Goal: Task Accomplishment & Management: Use online tool/utility

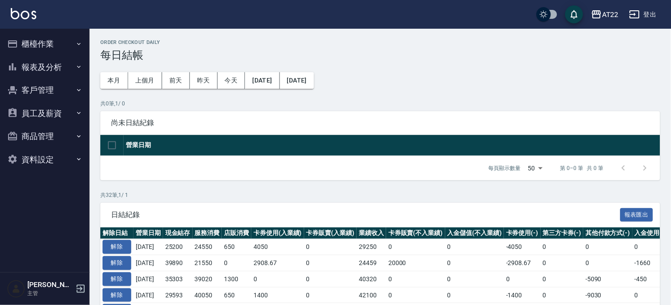
click at [61, 47] on button "櫃檯作業" at bounding box center [45, 43] width 82 height 23
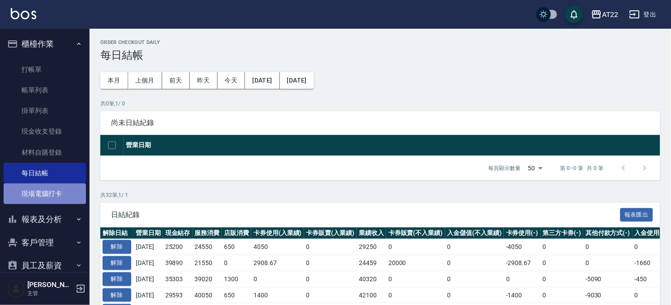
click at [54, 193] on link "現場電腦打卡" at bounding box center [45, 193] width 82 height 21
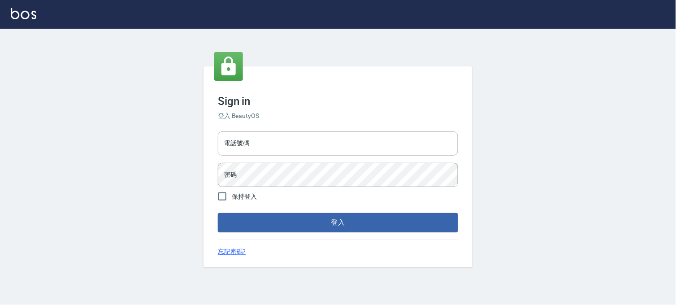
click at [242, 139] on input "電話號碼" at bounding box center [338, 143] width 240 height 24
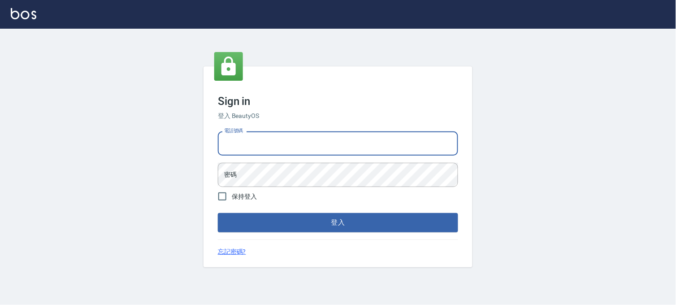
type input "0936888819"
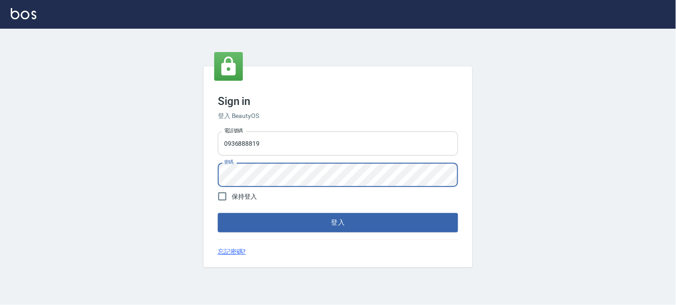
click at [218, 213] on button "登入" at bounding box center [338, 222] width 240 height 19
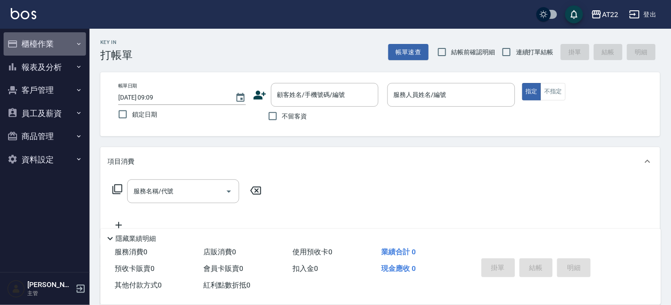
click at [65, 40] on button "櫃檯作業" at bounding box center [45, 43] width 82 height 23
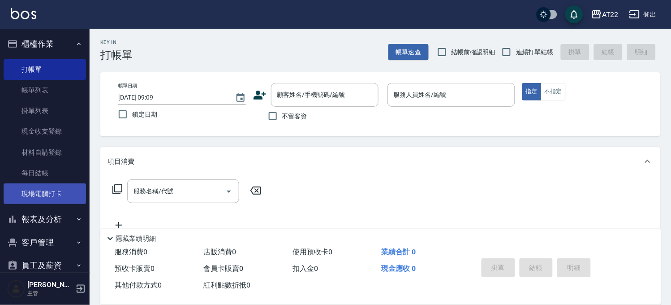
click at [65, 194] on link "現場電腦打卡" at bounding box center [45, 193] width 82 height 21
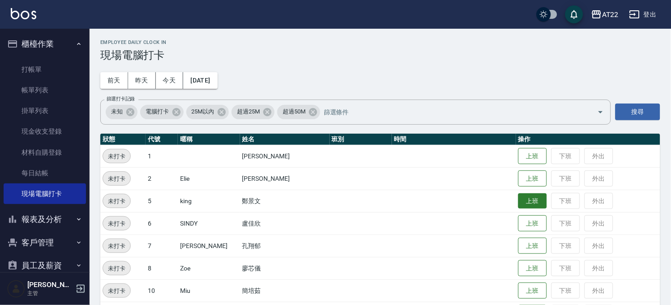
click at [522, 202] on button "上班" at bounding box center [532, 201] width 29 height 16
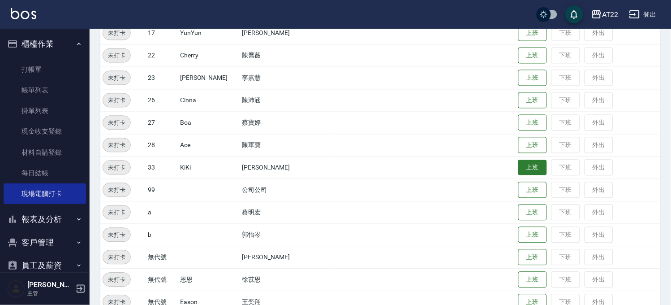
scroll to position [388, 0]
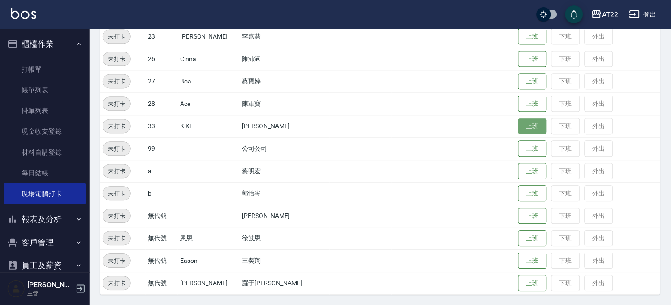
click at [525, 124] on button "上班" at bounding box center [532, 126] width 29 height 16
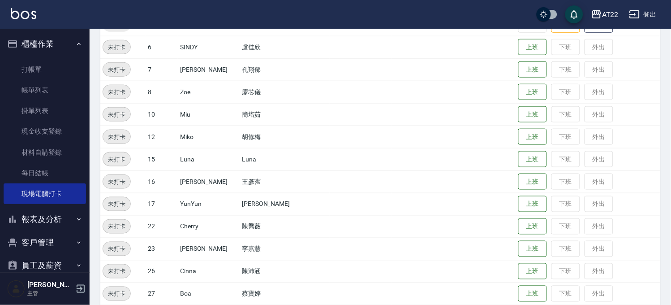
scroll to position [140, 0]
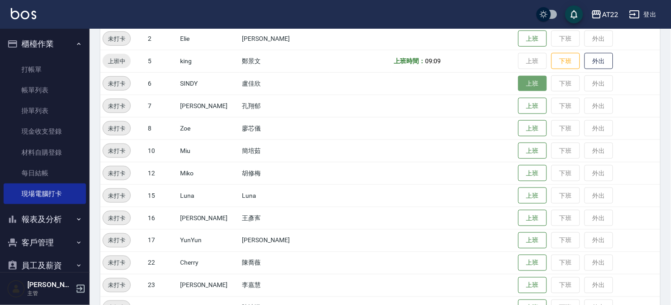
click at [527, 87] on button "上班" at bounding box center [532, 84] width 29 height 16
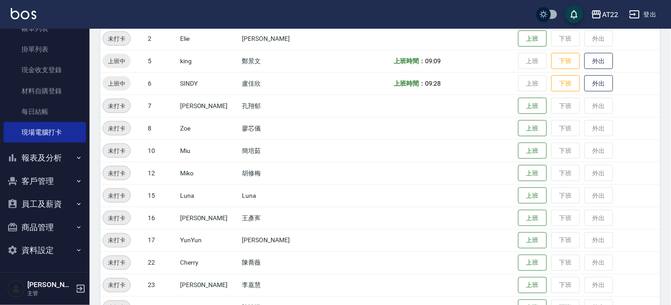
click at [61, 163] on button "報表及分析" at bounding box center [45, 157] width 82 height 23
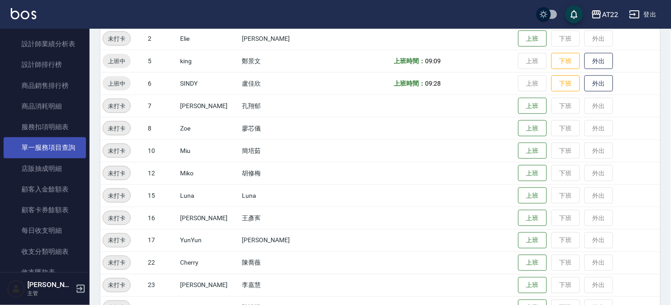
scroll to position [410, 0]
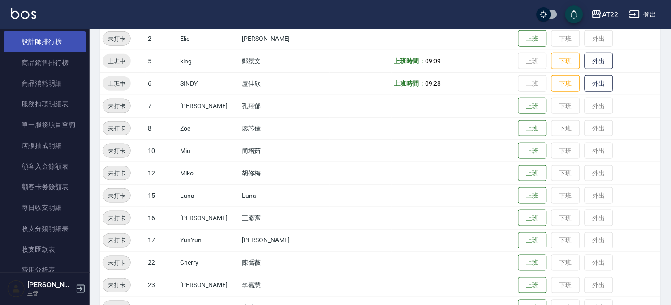
click at [63, 39] on link "設計師排行榜" at bounding box center [45, 41] width 82 height 21
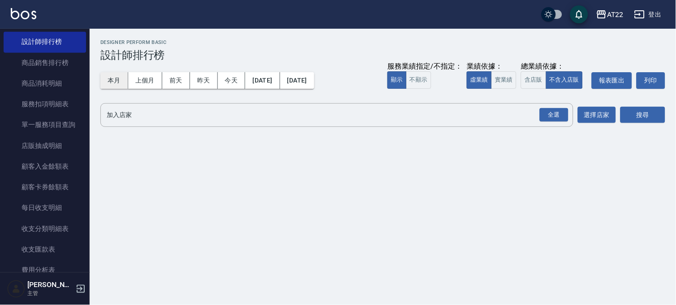
click at [105, 78] on button "本月" at bounding box center [114, 80] width 28 height 17
click at [555, 114] on div "全選" at bounding box center [553, 115] width 29 height 14
click at [633, 112] on button "搜尋" at bounding box center [642, 115] width 45 height 17
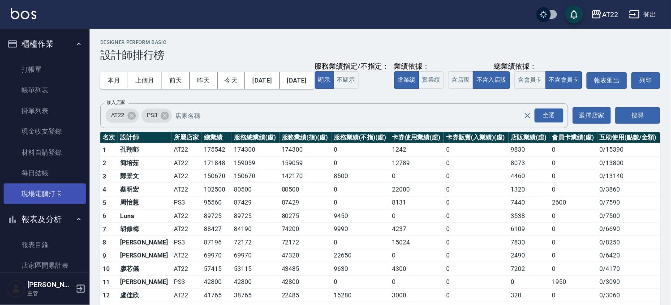
click at [60, 191] on link "現場電腦打卡" at bounding box center [45, 193] width 82 height 21
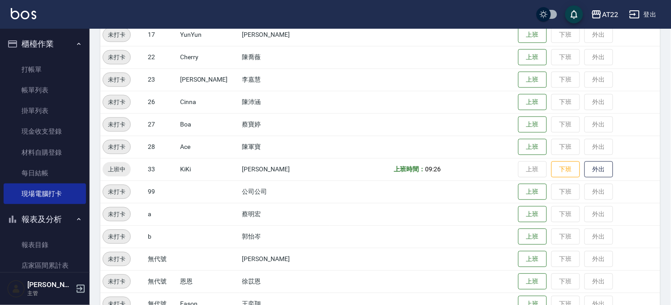
scroll to position [375, 0]
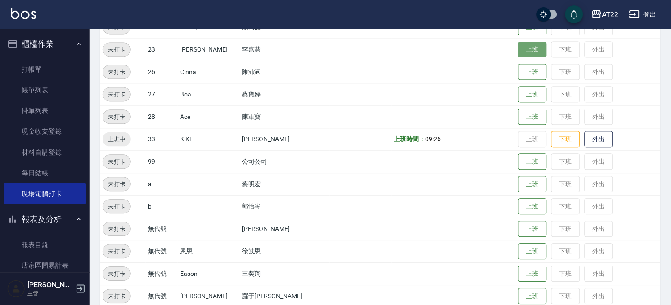
click at [518, 46] on button "上班" at bounding box center [532, 50] width 29 height 16
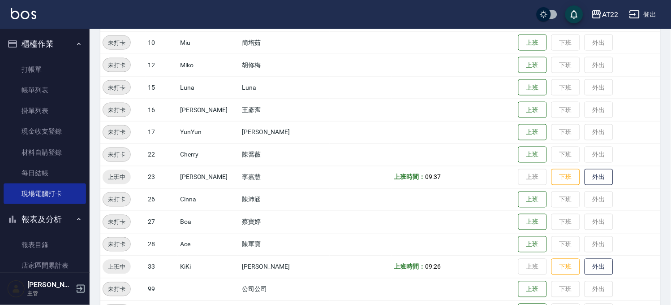
scroll to position [190, 0]
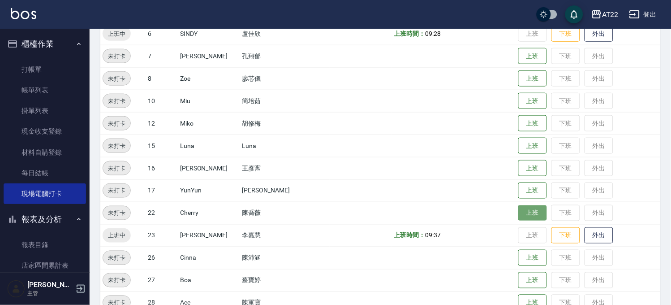
click at [518, 213] on button "上班" at bounding box center [532, 213] width 29 height 16
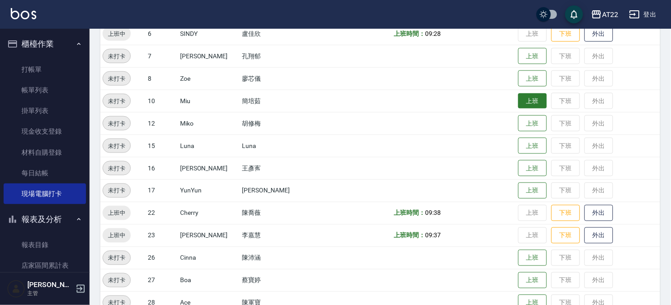
click at [518, 105] on button "上班" at bounding box center [532, 101] width 29 height 16
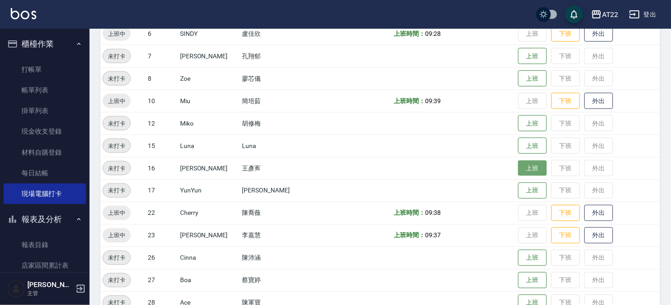
click at [518, 164] on button "上班" at bounding box center [532, 168] width 29 height 16
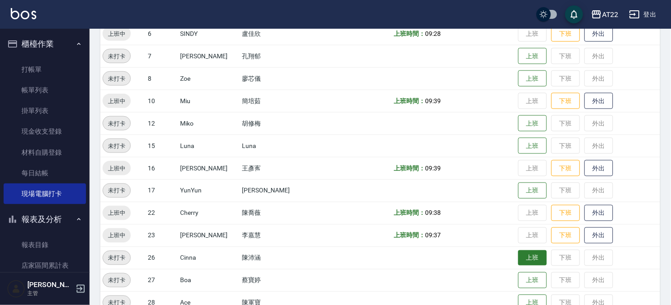
click at [530, 254] on button "上班" at bounding box center [532, 258] width 29 height 16
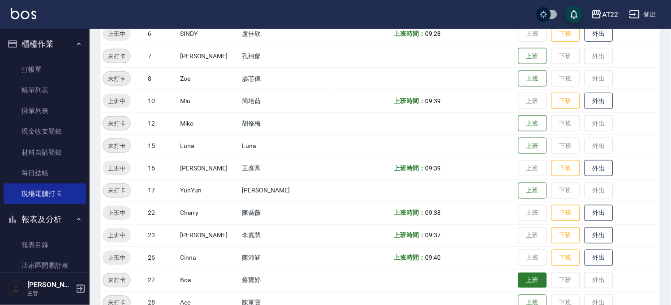
click at [518, 280] on button "上班" at bounding box center [532, 280] width 29 height 16
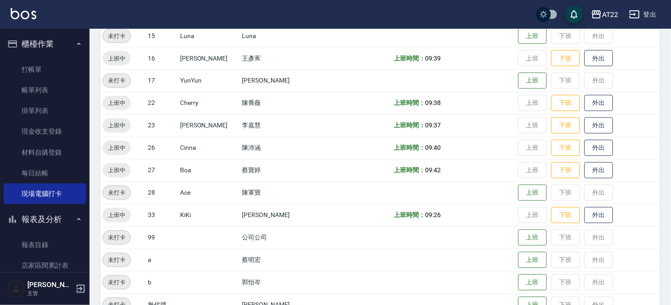
scroll to position [388, 0]
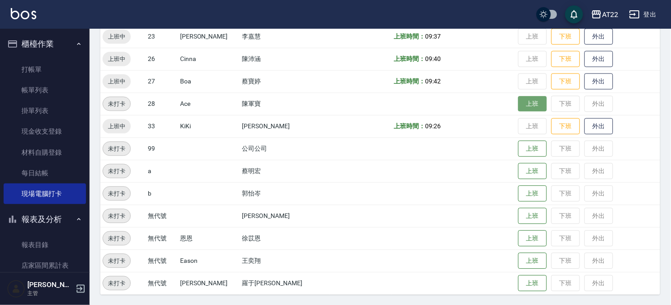
click at [518, 108] on button "上班" at bounding box center [532, 104] width 29 height 16
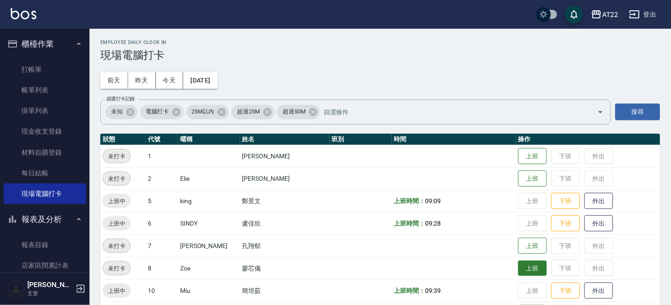
click at [521, 268] on button "上班" at bounding box center [532, 268] width 29 height 16
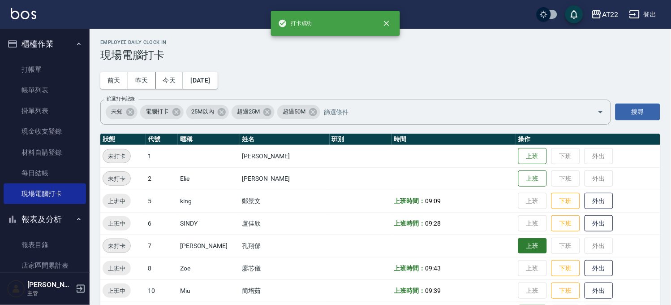
click at [526, 248] on button "上班" at bounding box center [532, 246] width 29 height 16
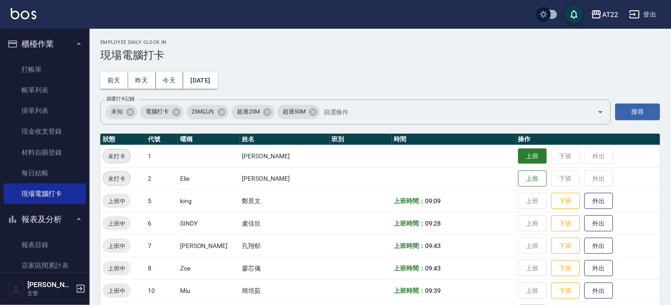
click at [518, 154] on button "上班" at bounding box center [532, 156] width 29 height 16
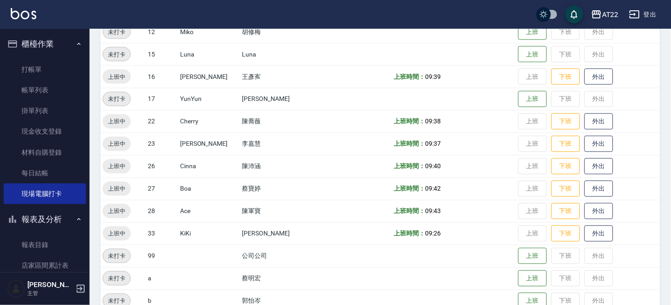
scroll to position [298, 0]
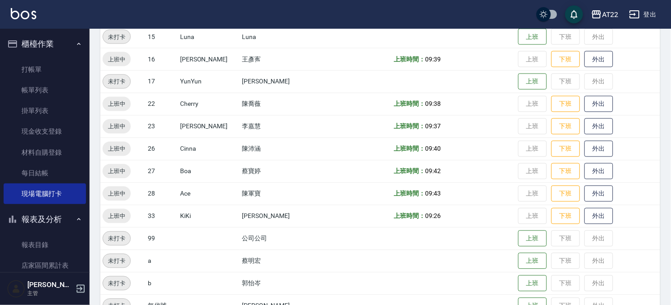
click at [521, 72] on td "上班 下班 外出" at bounding box center [588, 81] width 144 height 22
click at [522, 77] on button "上班" at bounding box center [532, 82] width 29 height 16
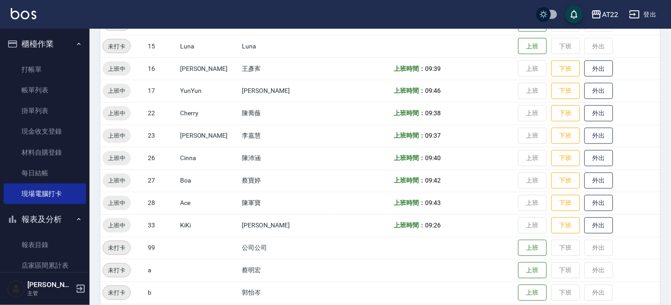
scroll to position [140, 0]
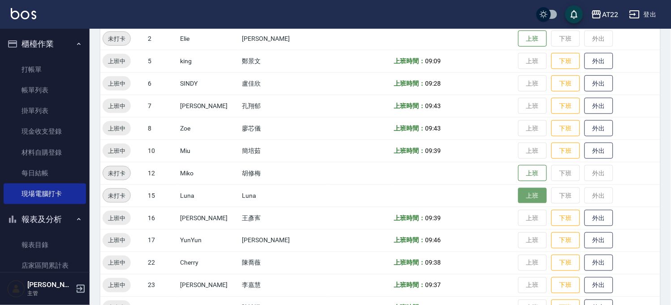
click at [522, 199] on button "上班" at bounding box center [532, 196] width 29 height 16
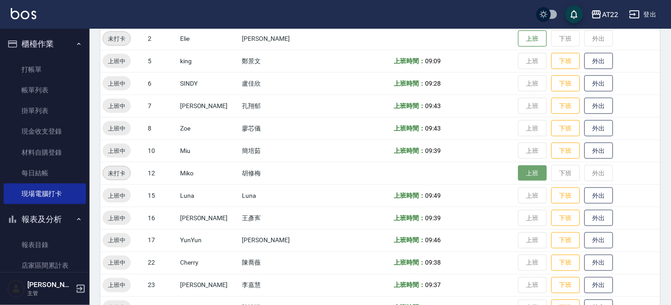
click at [518, 168] on button "上班" at bounding box center [532, 173] width 29 height 16
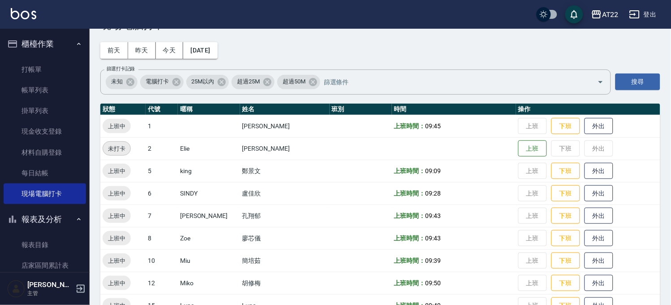
scroll to position [20, 0]
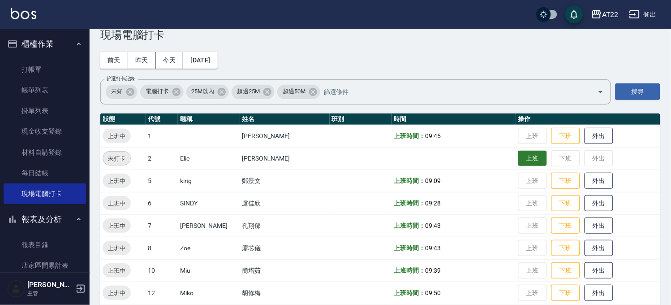
click at [518, 159] on button "上班" at bounding box center [532, 159] width 29 height 16
